Goal: Task Accomplishment & Management: Manage account settings

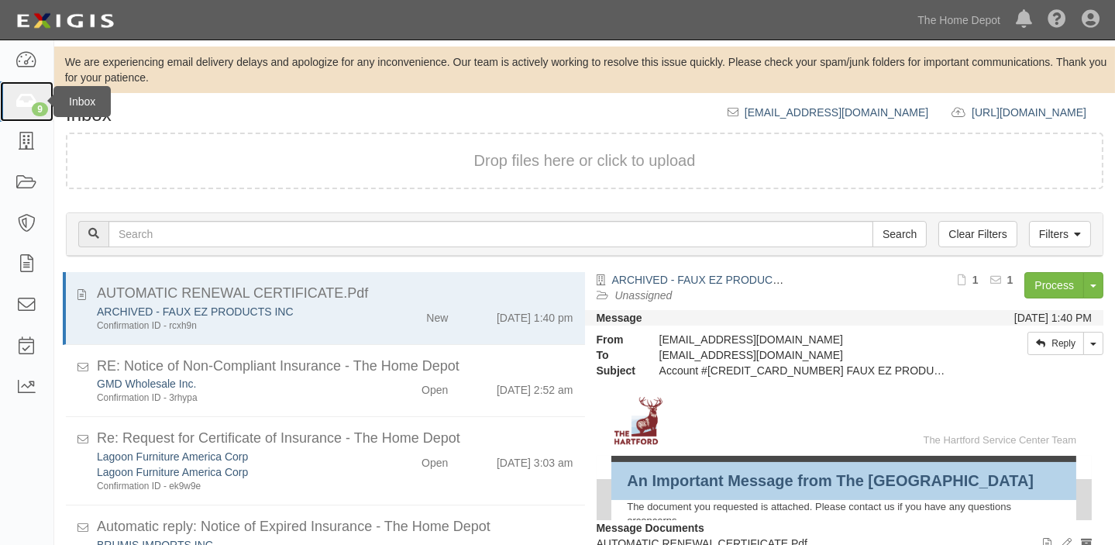
click at [5, 84] on link "9" at bounding box center [26, 101] width 53 height 41
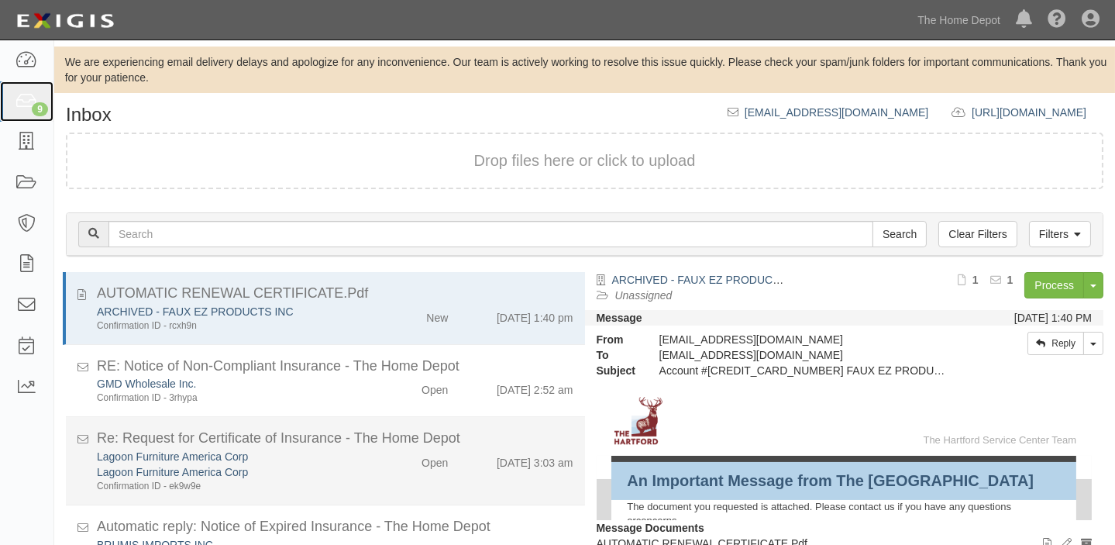
scroll to position [64, 0]
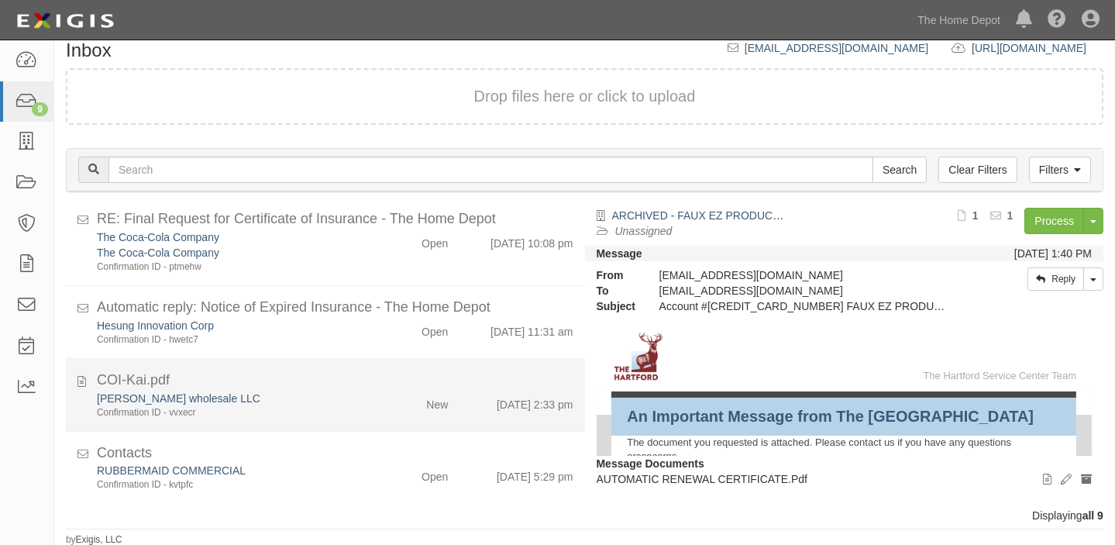
scroll to position [391, 0]
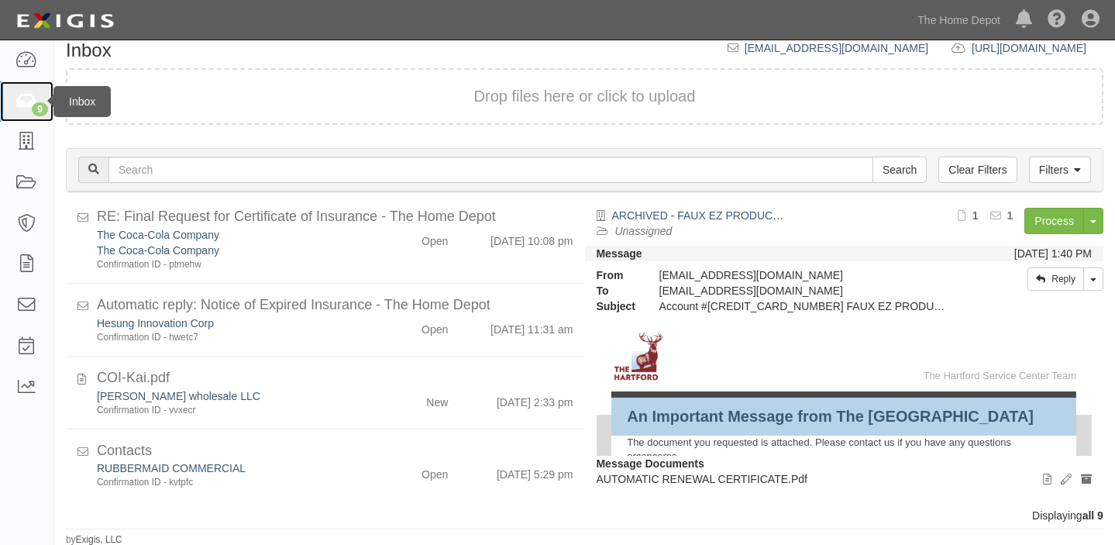
click at [23, 107] on icon at bounding box center [26, 102] width 22 height 18
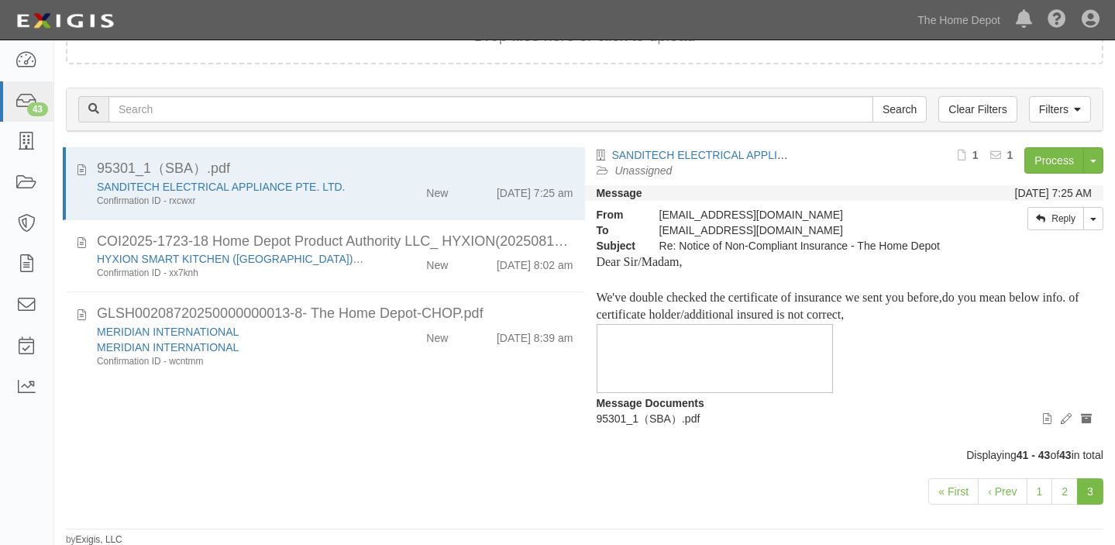
scroll to position [125, 0]
click at [935, 38] on ul "The Home Depot Chino Hills City of Sacramento THD Canada Merchandising The Home…" at bounding box center [1012, 20] width 205 height 40
click at [937, 29] on link "The Home Depot" at bounding box center [959, 20] width 98 height 31
